Goal: Find specific page/section: Find specific page/section

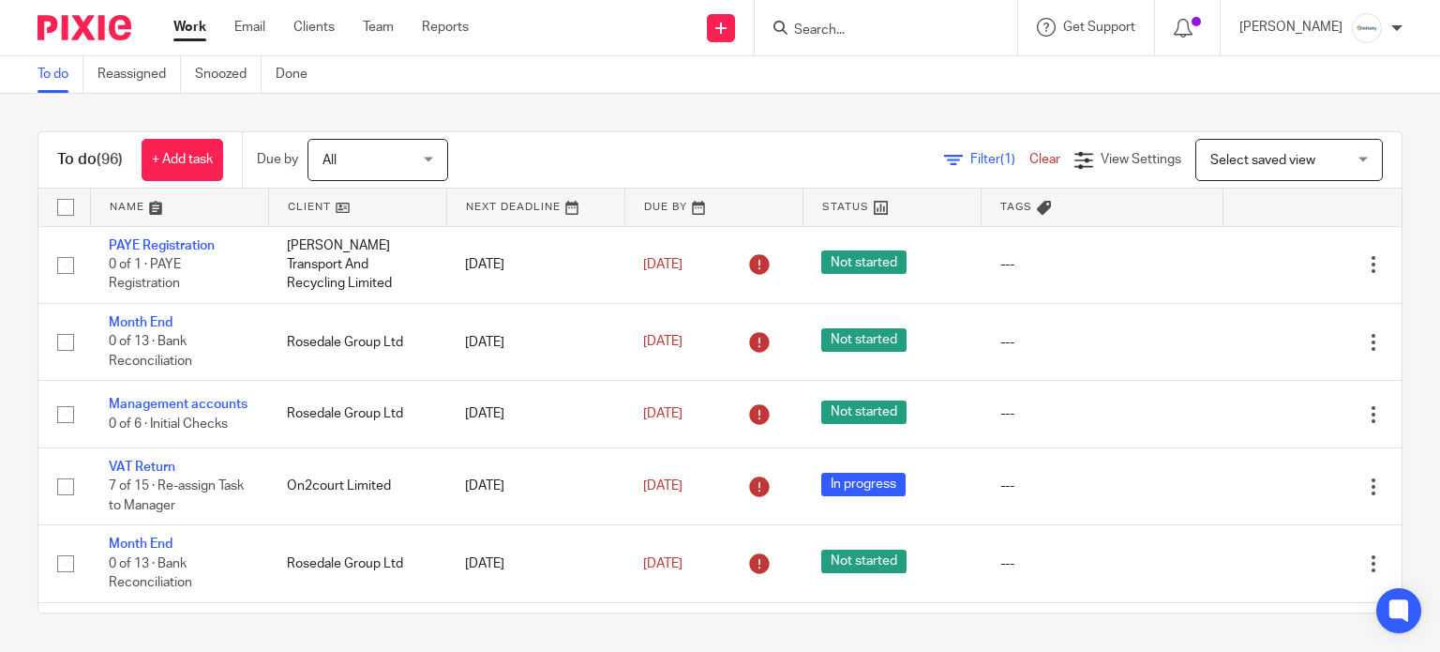
click at [900, 28] on input "Search" at bounding box center [876, 31] width 169 height 17
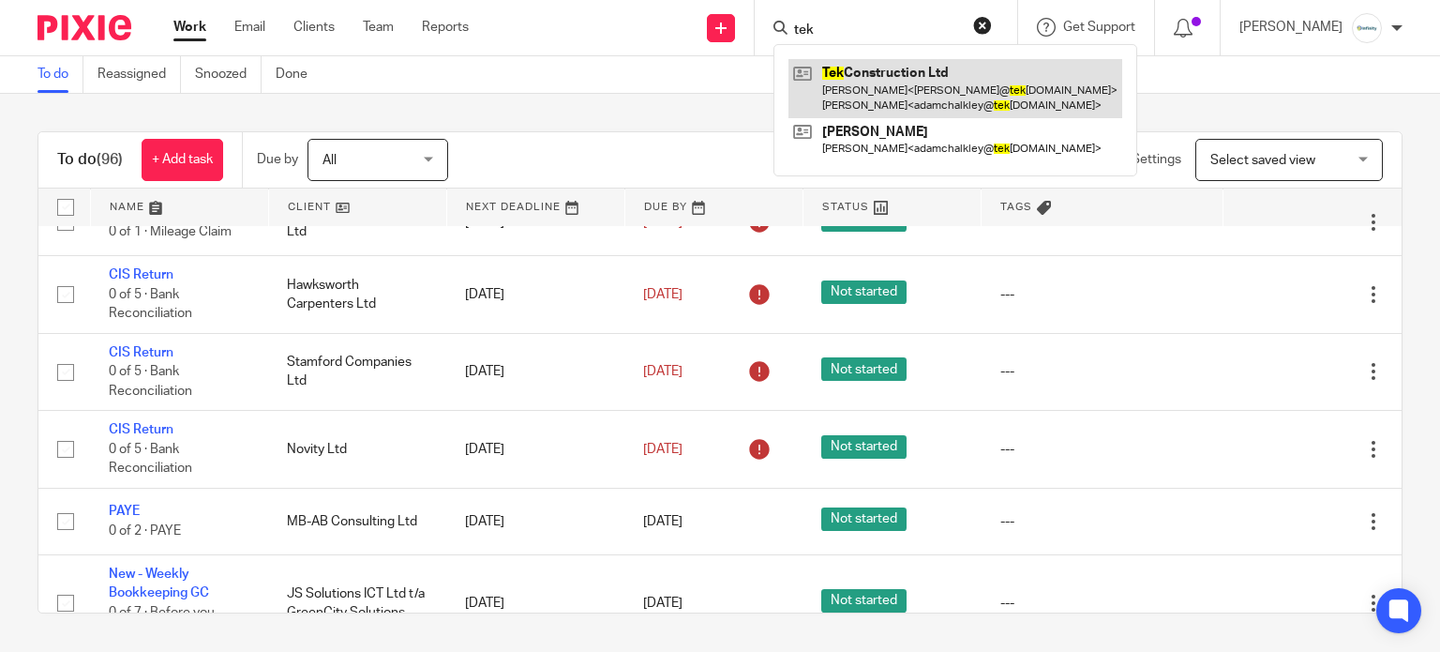
type input "tek"
click at [941, 95] on link at bounding box center [955, 88] width 334 height 58
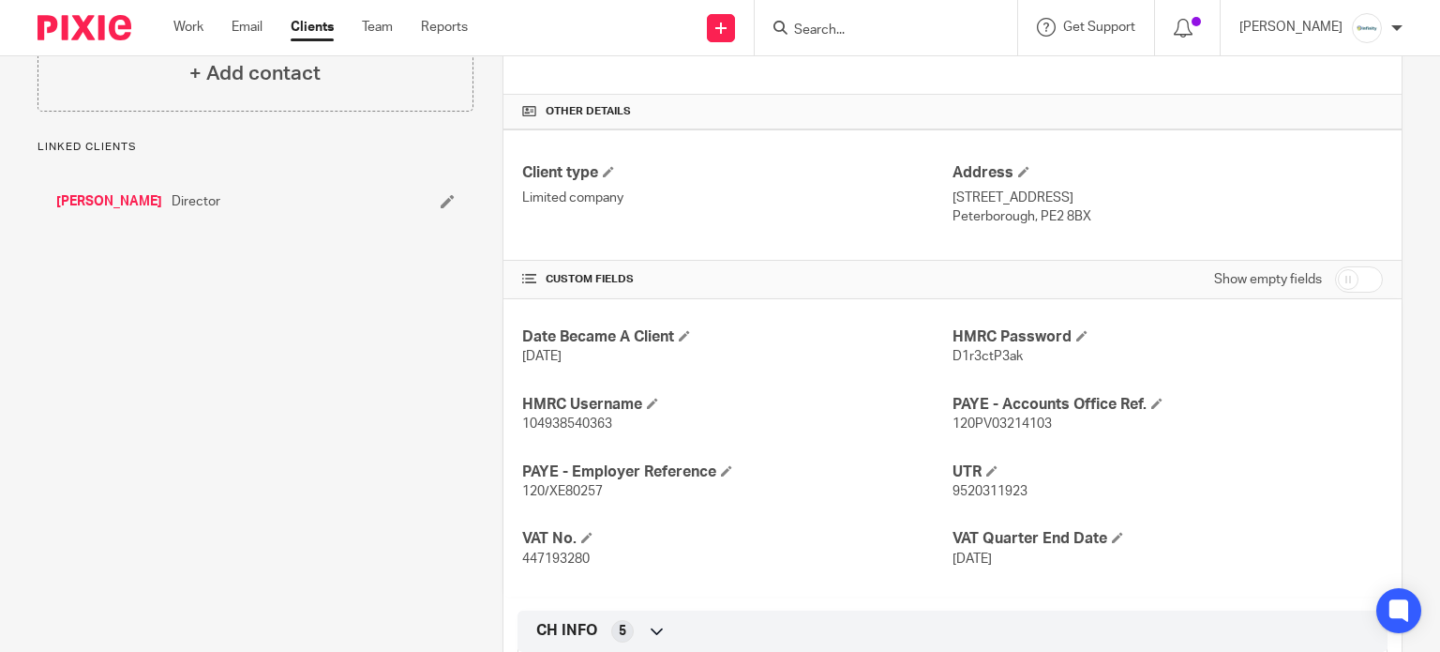
scroll to position [500, 0]
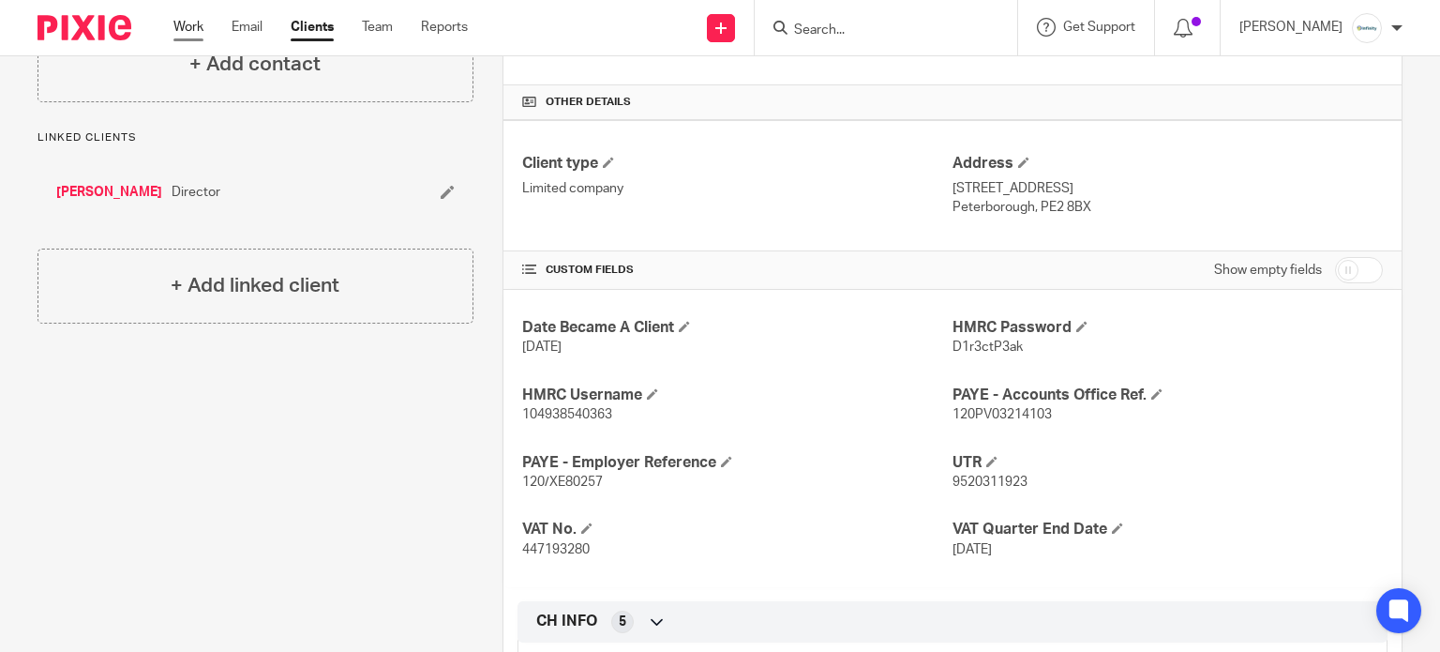
click at [188, 29] on link "Work" at bounding box center [188, 27] width 30 height 19
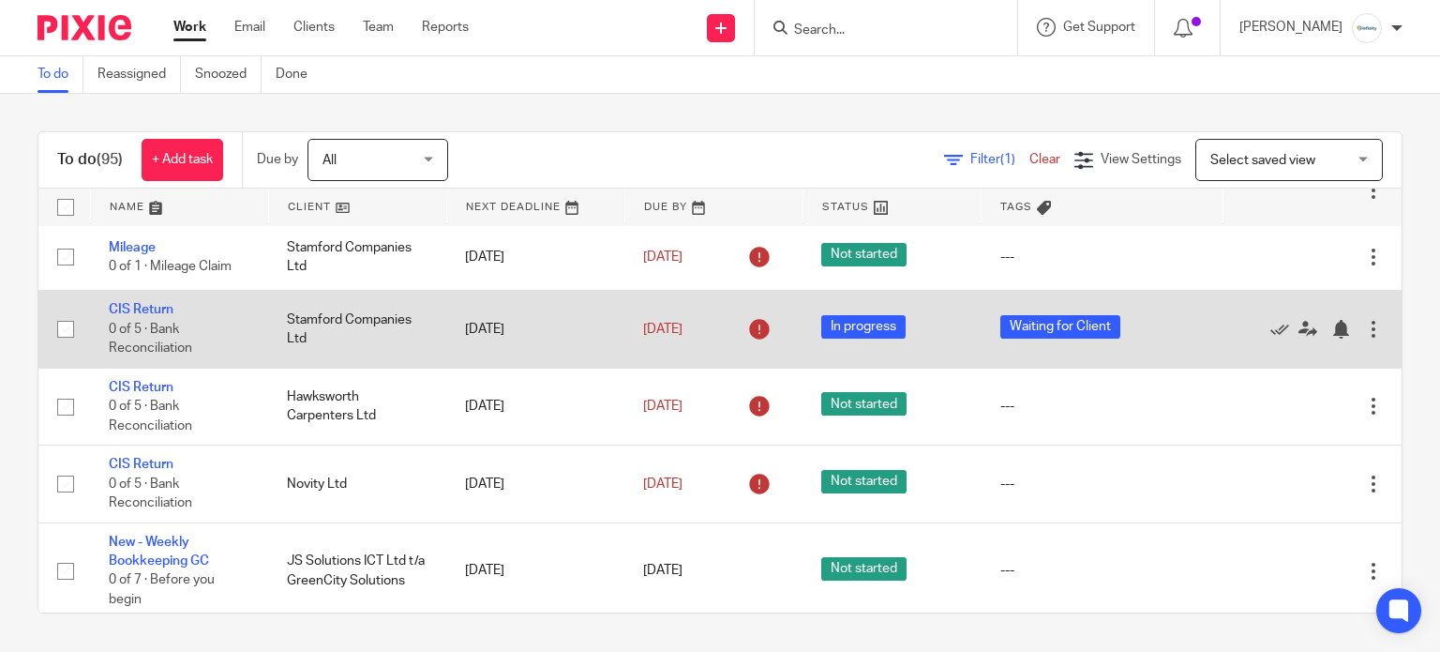
scroll to position [624, 0]
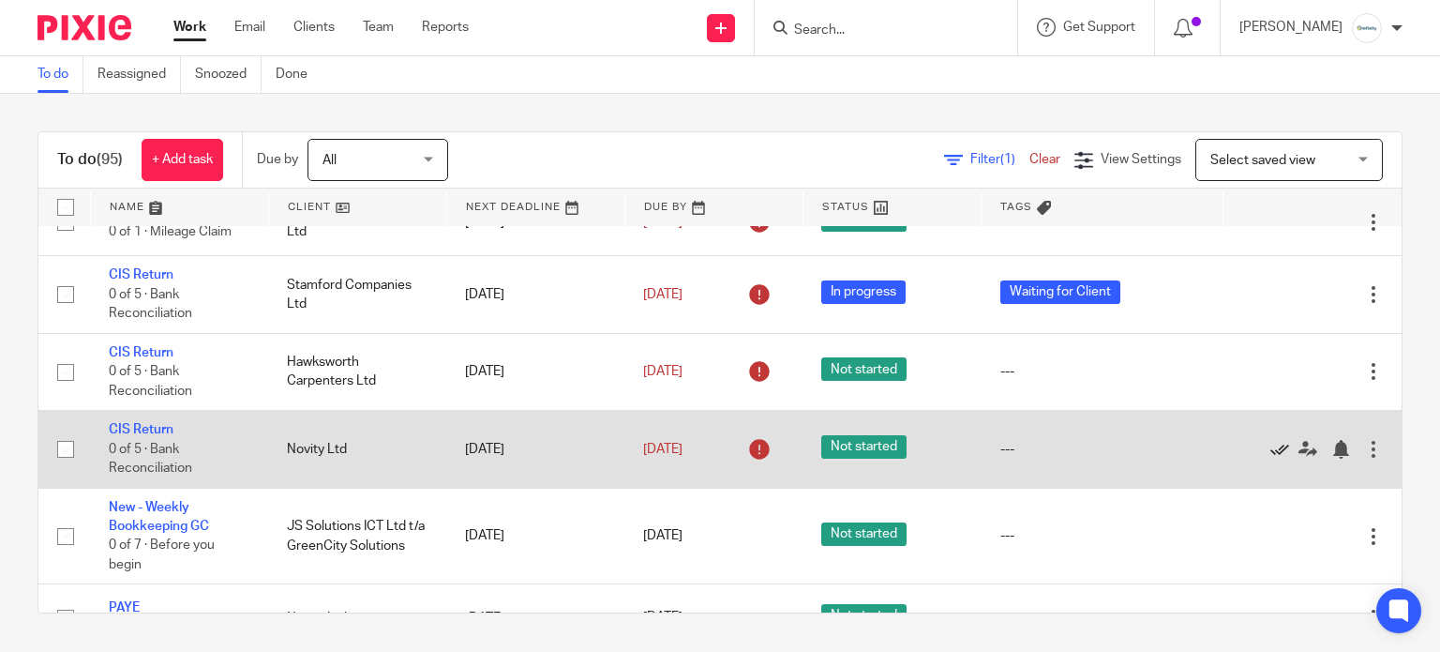
click at [1270, 458] on icon at bounding box center [1279, 449] width 19 height 19
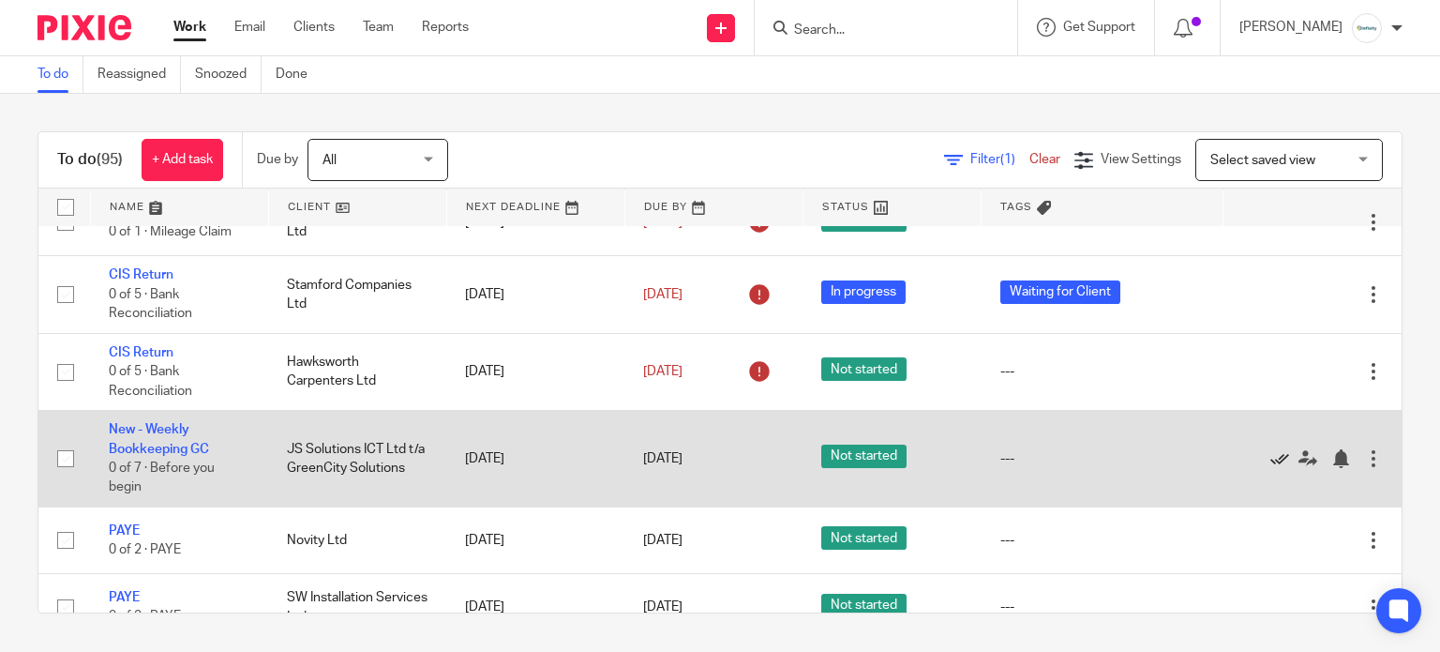
click at [1270, 468] on icon at bounding box center [1279, 458] width 19 height 19
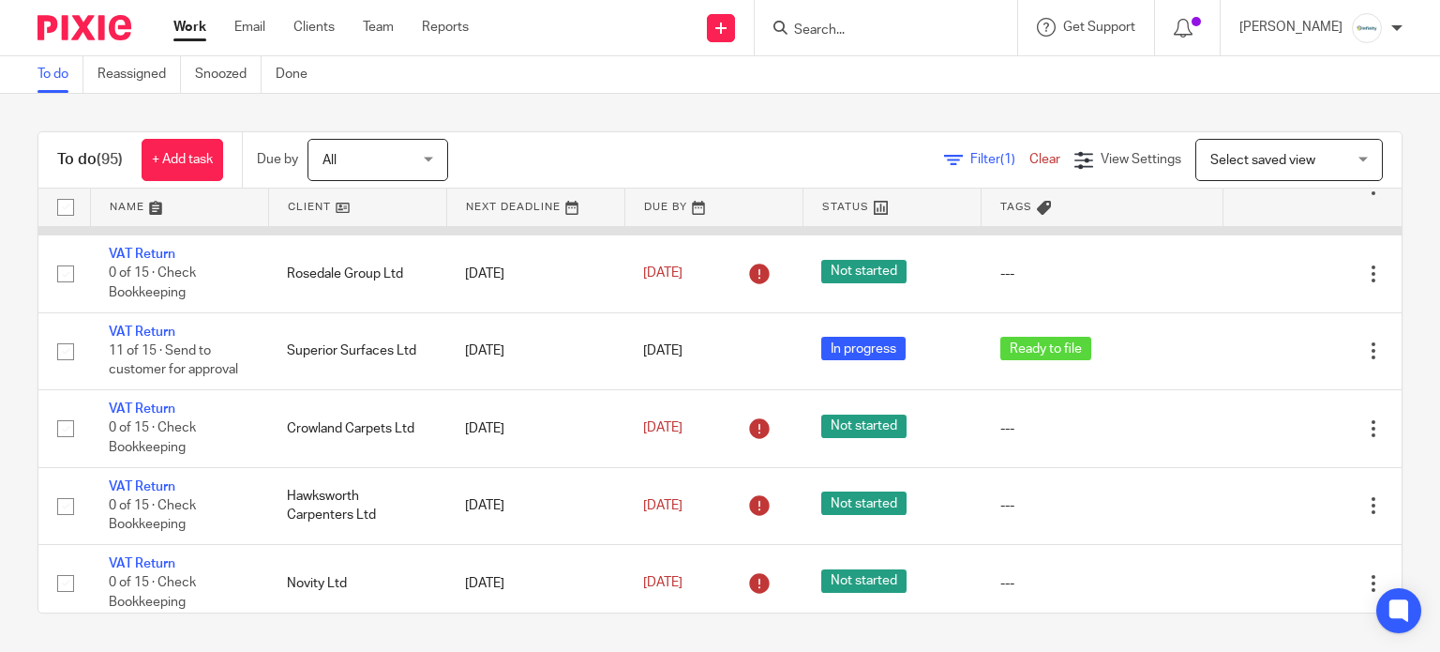
scroll to position [3125, 0]
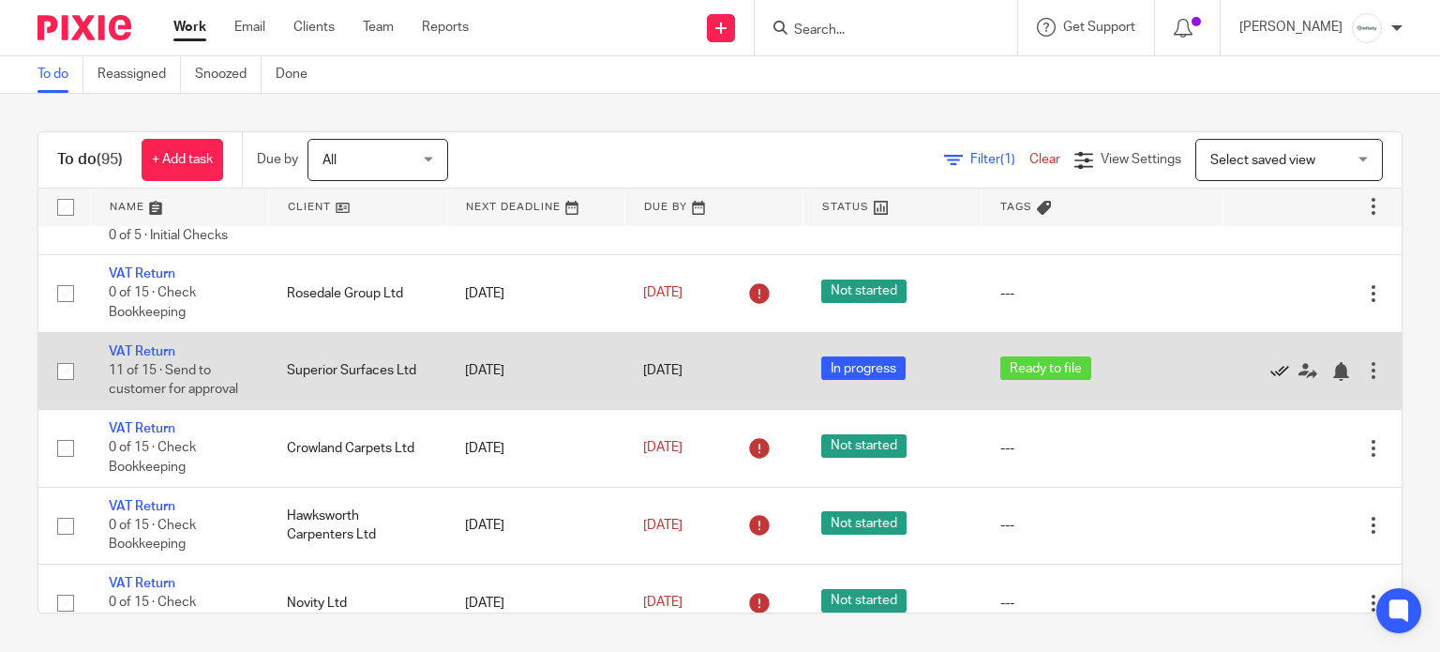
click at [1270, 381] on icon at bounding box center [1279, 371] width 19 height 19
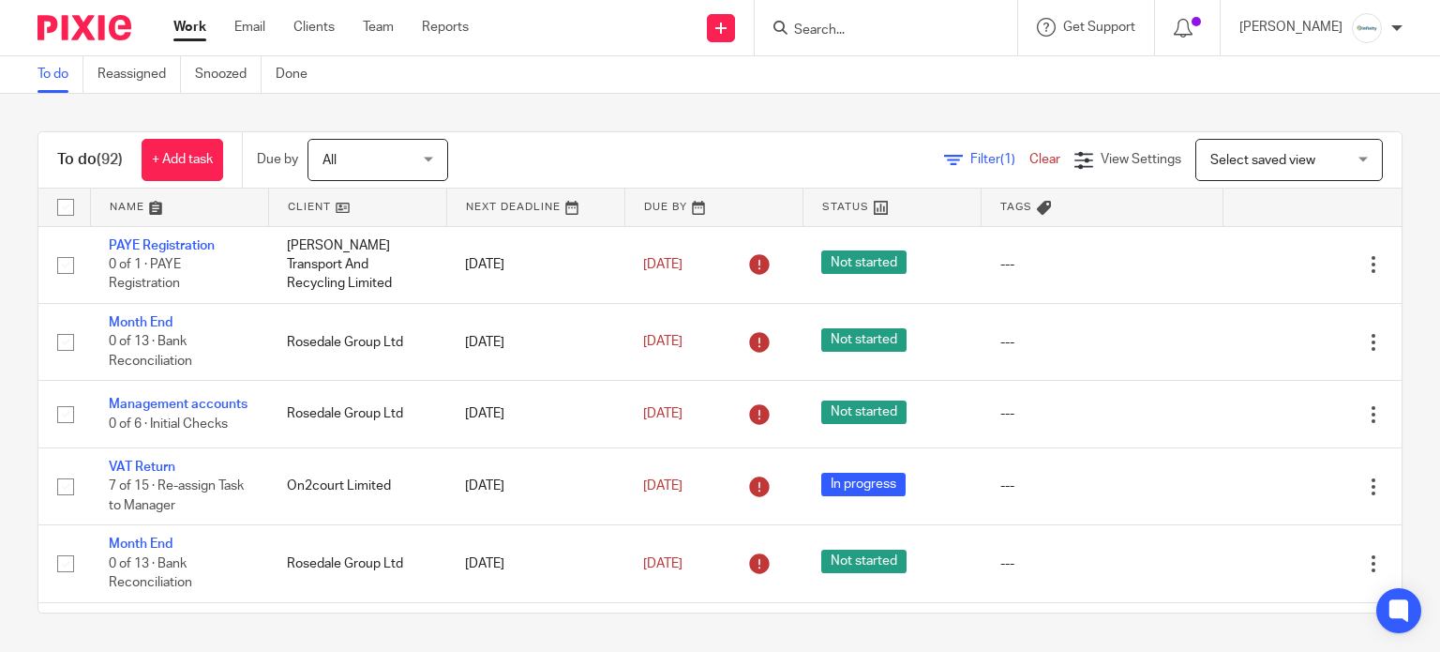
click at [854, 29] on input "Search" at bounding box center [876, 31] width 169 height 17
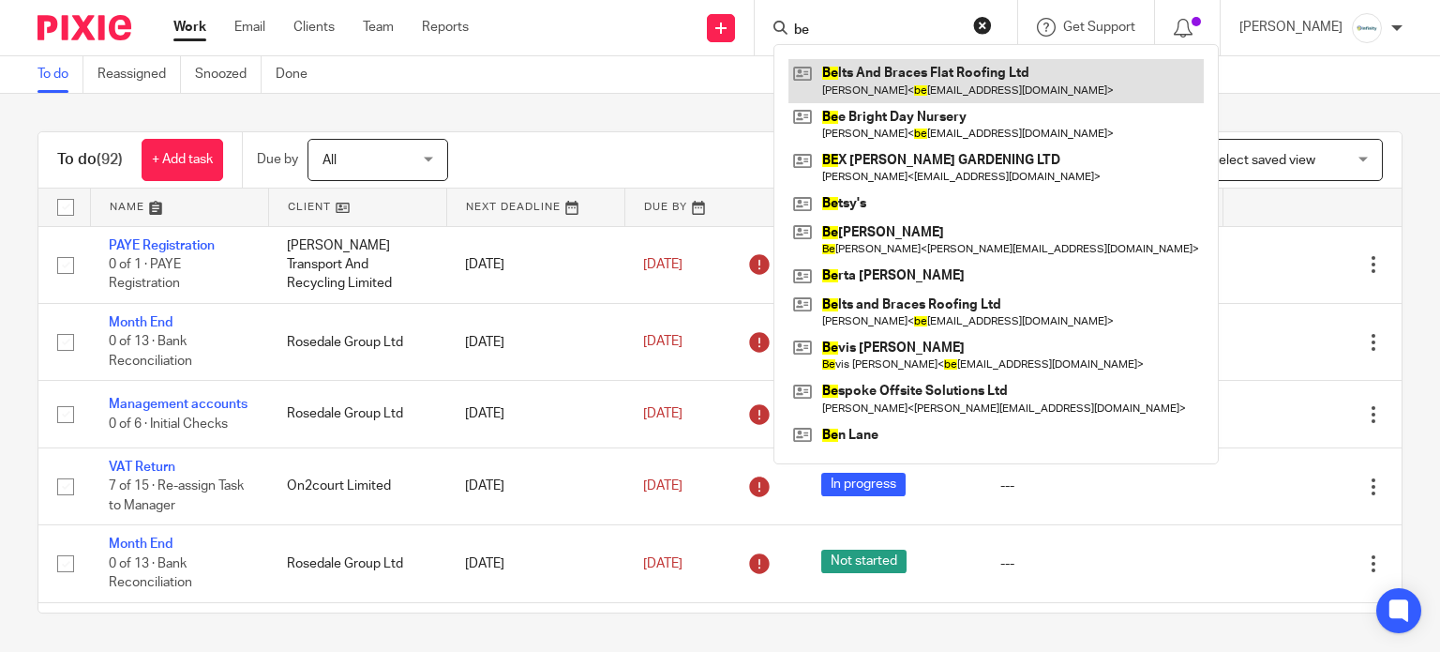
type input "be"
click at [964, 72] on link at bounding box center [995, 80] width 415 height 43
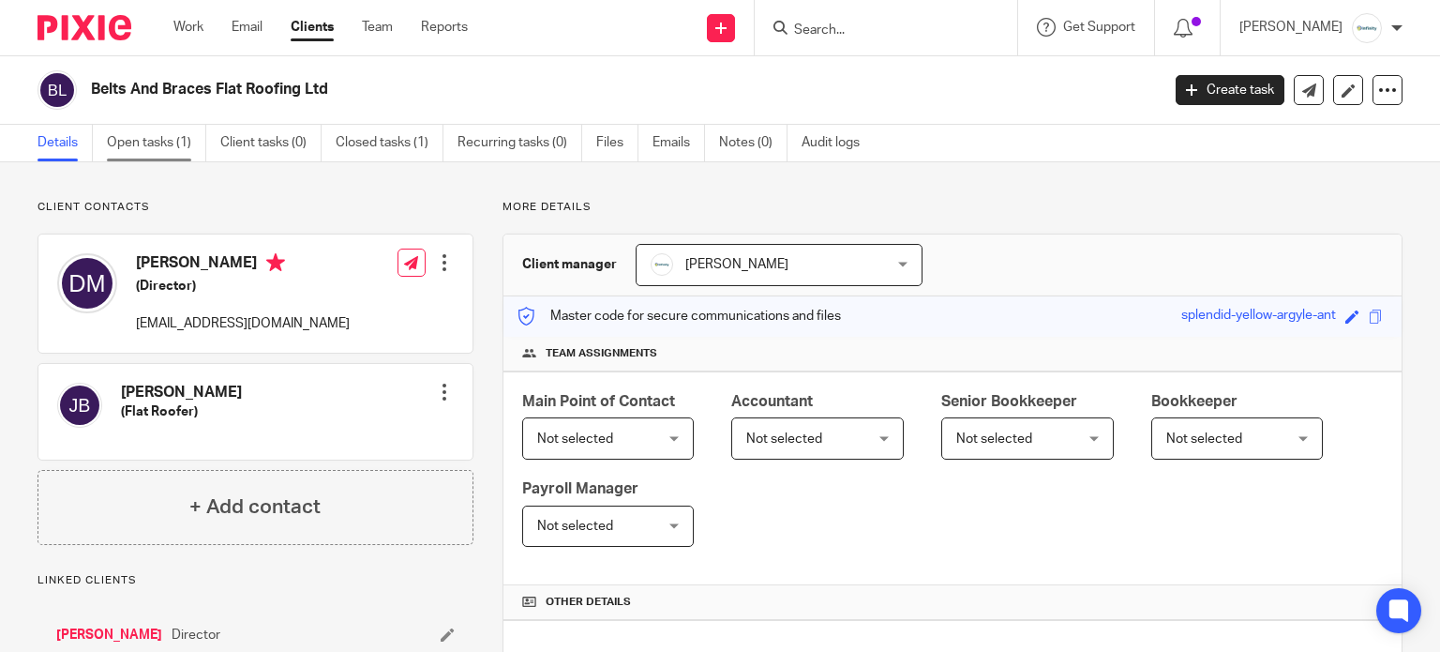
click at [144, 134] on link "Open tasks (1)" at bounding box center [156, 143] width 99 height 37
